Goal: Task Accomplishment & Management: Manage account settings

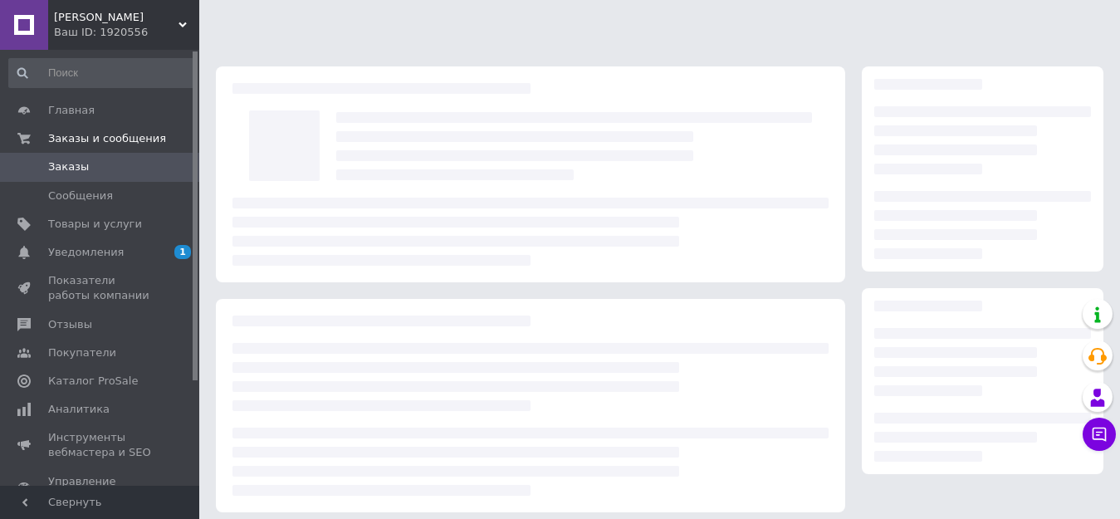
scroll to position [240, 0]
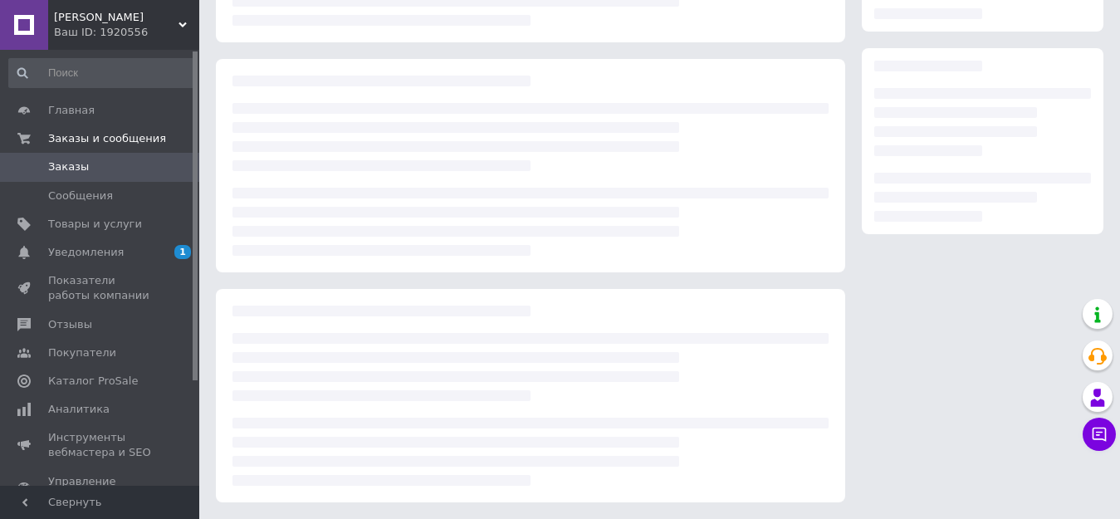
drag, startPoint x: 0, startPoint y: 0, endPoint x: 456, endPoint y: 257, distance: 523.7
drag, startPoint x: 456, startPoint y: 257, endPoint x: 1007, endPoint y: 22, distance: 599.1
click at [998, 35] on div at bounding box center [983, 164] width 258 height 693
